Goal: Find contact information: Find contact information

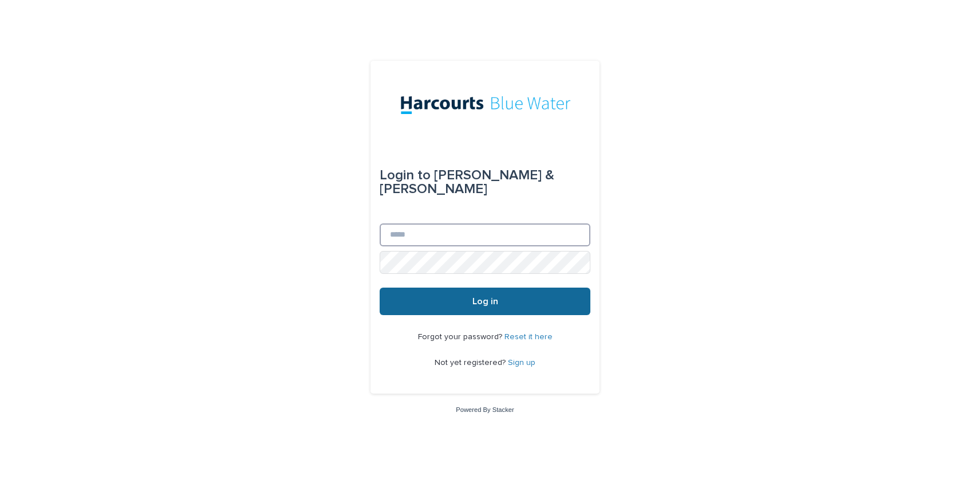
type input "**********"
click at [487, 297] on span "Log in" at bounding box center [486, 301] width 26 height 9
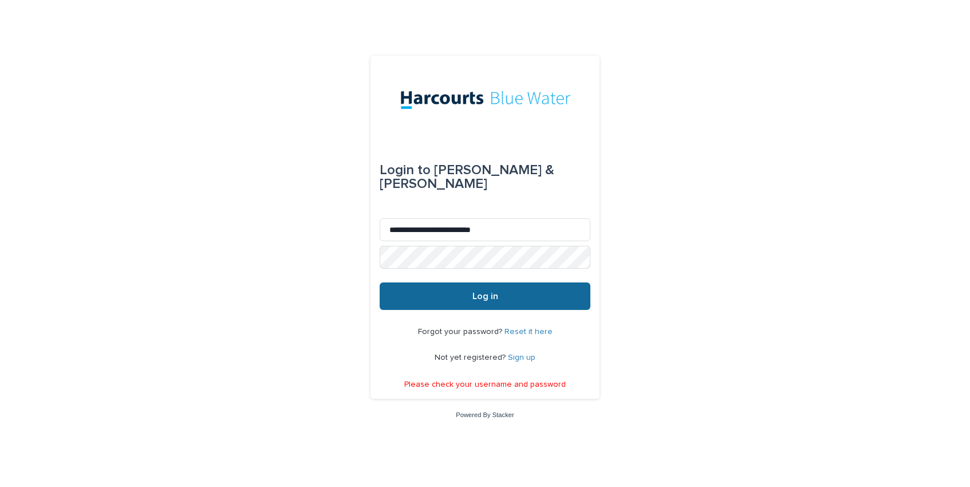
click at [482, 292] on span "Log in" at bounding box center [486, 296] width 26 height 9
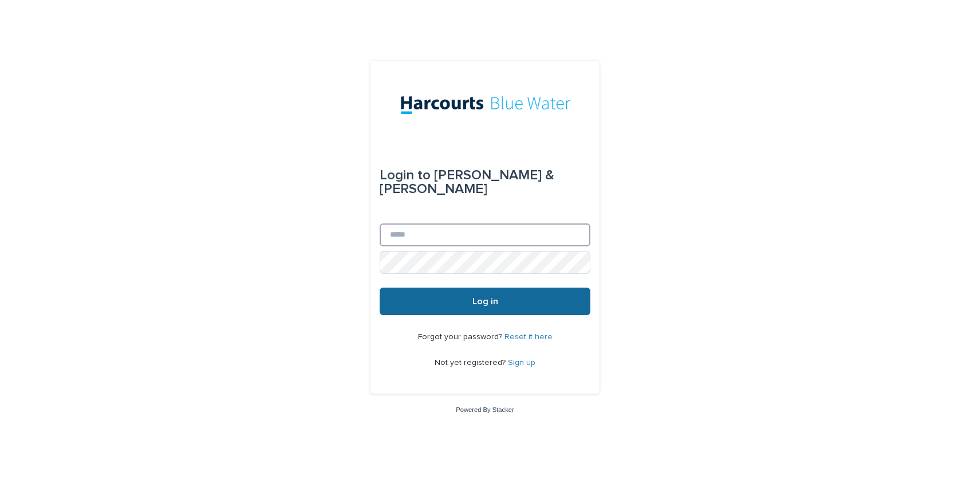
type input "**********"
click at [481, 297] on span "Log in" at bounding box center [486, 301] width 26 height 9
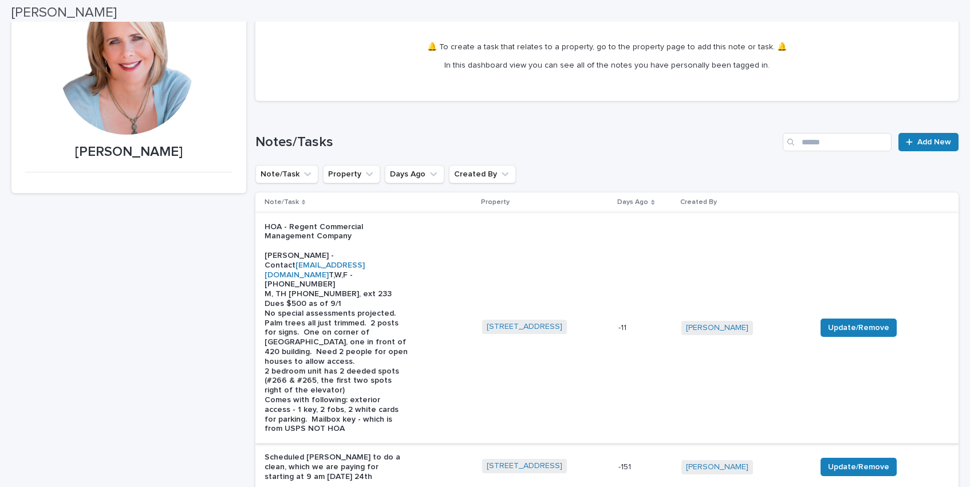
scroll to position [118, 0]
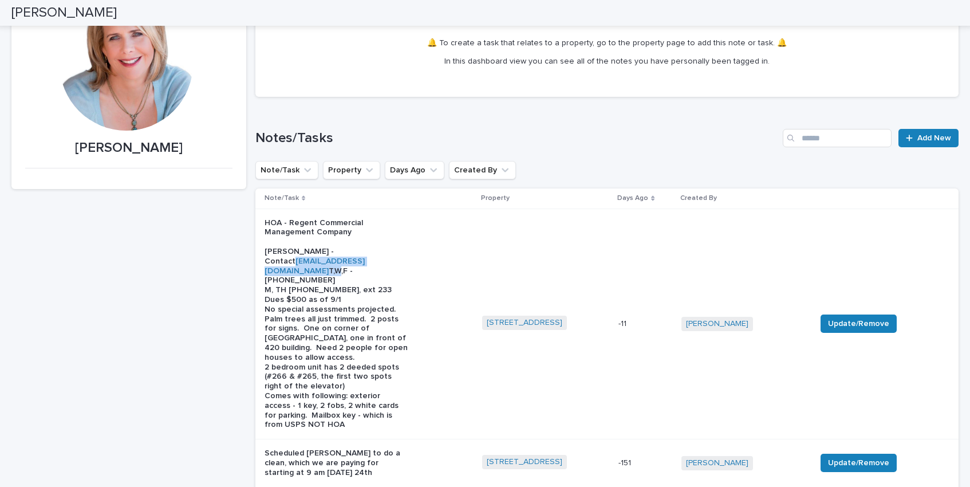
drag, startPoint x: 359, startPoint y: 261, endPoint x: 264, endPoint y: 264, distance: 95.1
click at [264, 264] on td "HOA - Regent Commercial Management Company [PERSON_NAME] - Contact [EMAIL_ADDRE…" at bounding box center [366, 324] width 223 height 231
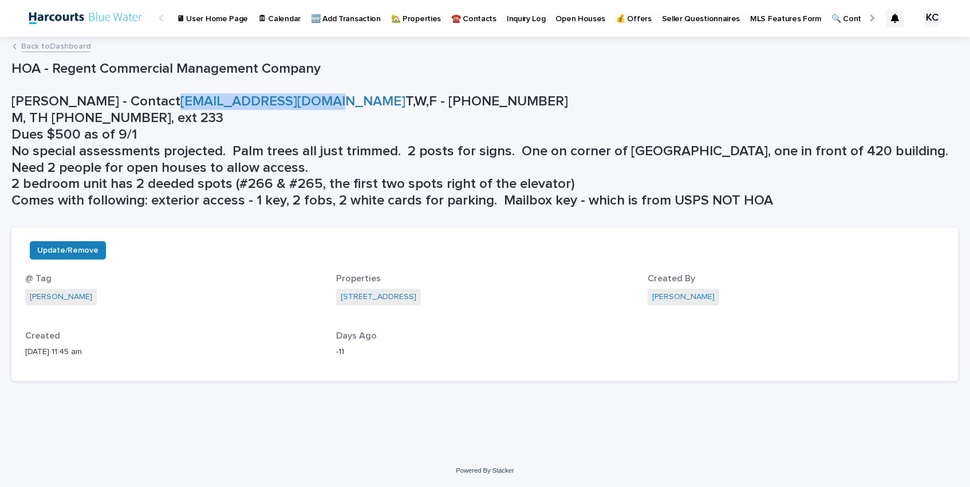
drag, startPoint x: 301, startPoint y: 103, endPoint x: 151, endPoint y: 97, distance: 150.2
click at [151, 97] on p "HOA - Regent Commercial Management Company [PERSON_NAME] - Contact [EMAIL_ADDRE…" at bounding box center [482, 135] width 943 height 148
copy link "[EMAIL_ADDRESS][DOMAIN_NAME]"
